Goal: Transaction & Acquisition: Obtain resource

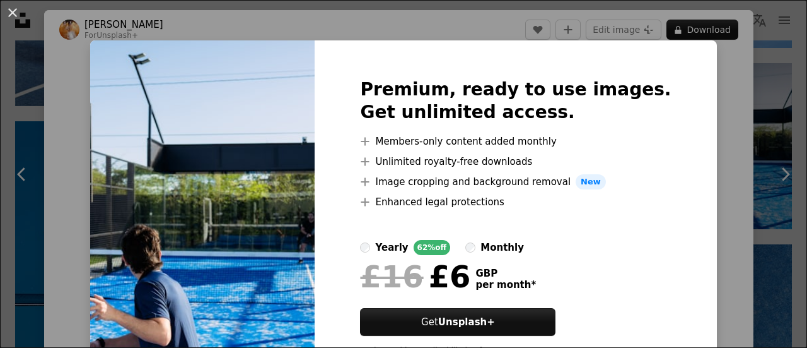
click at [77, 57] on div "An X shape Premium, ready to use images. Get unlimited access. A plus sign Memb…" at bounding box center [403, 174] width 807 height 348
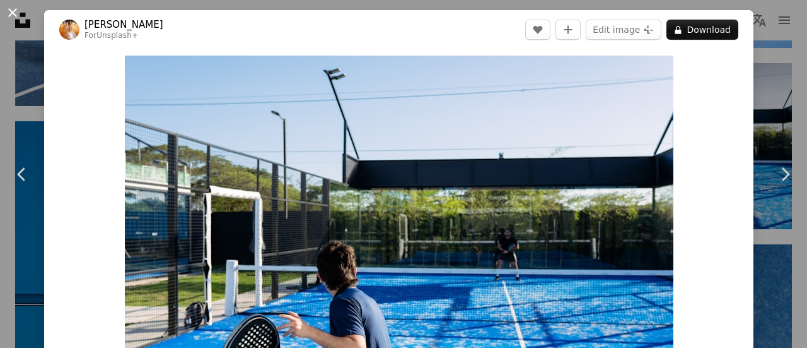
click at [13, 6] on button "An X shape" at bounding box center [12, 12] width 15 height 15
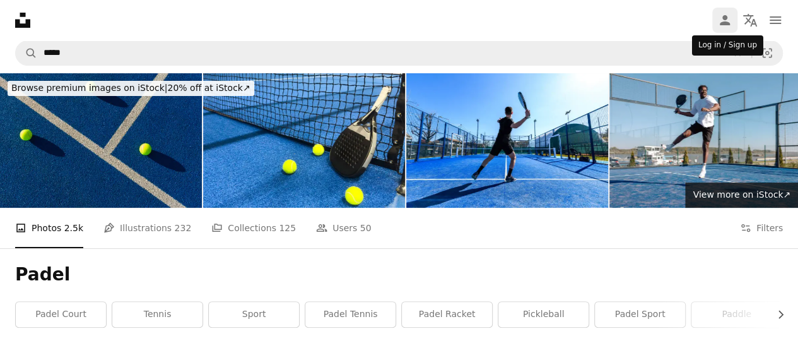
click at [725, 23] on icon "Log in / Sign up" at bounding box center [725, 20] width 10 height 10
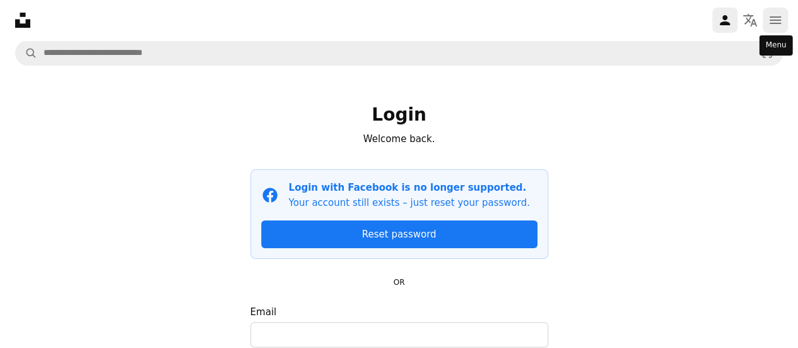
click at [782, 21] on icon "navigation menu" at bounding box center [775, 20] width 15 height 15
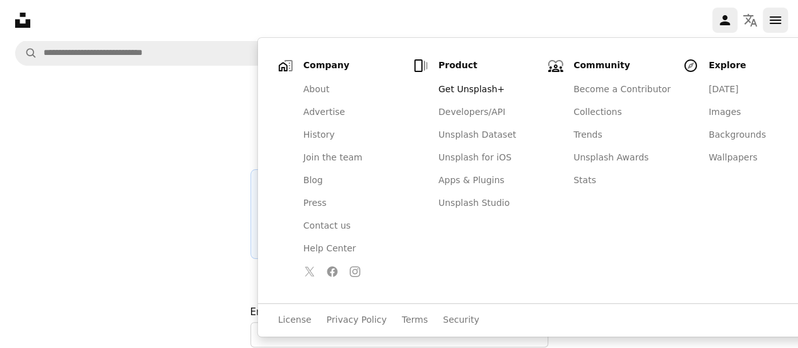
click at [782, 21] on icon "navigation menu" at bounding box center [775, 20] width 15 height 15
